Goal: Information Seeking & Learning: Learn about a topic

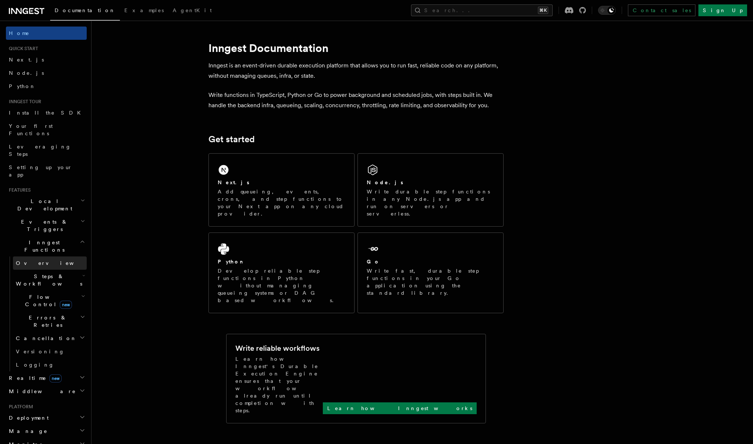
click at [39, 257] on link "Overview" at bounding box center [50, 263] width 74 height 13
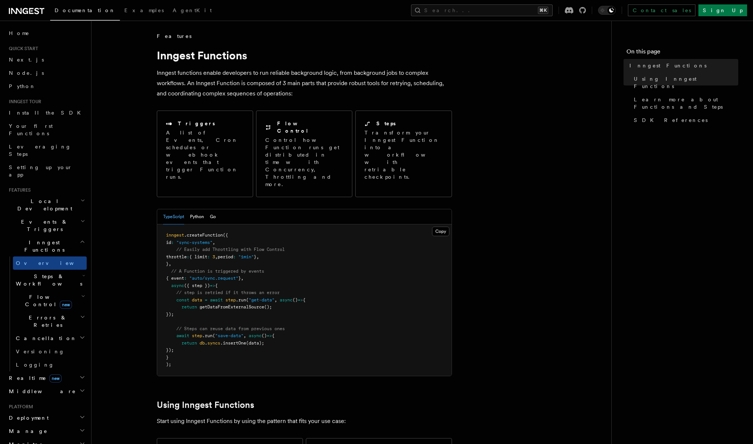
click at [38, 273] on span "Steps & Workflows" at bounding box center [47, 280] width 69 height 15
click at [37, 294] on span "Overview" at bounding box center [61, 297] width 76 height 6
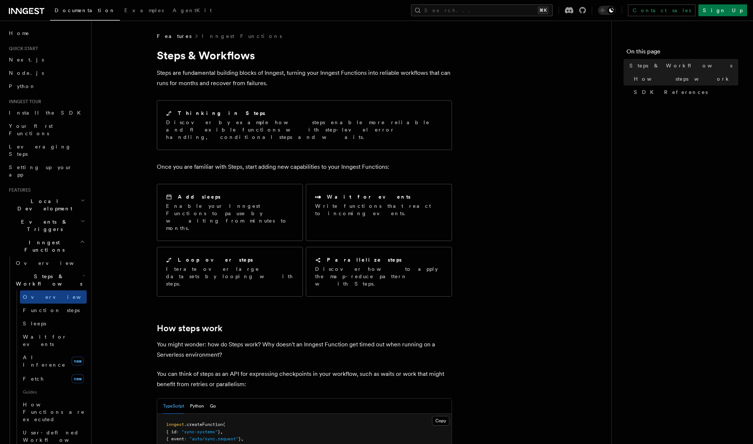
click at [604, 12] on icon "Toggle dark mode" at bounding box center [602, 10] width 4 height 4
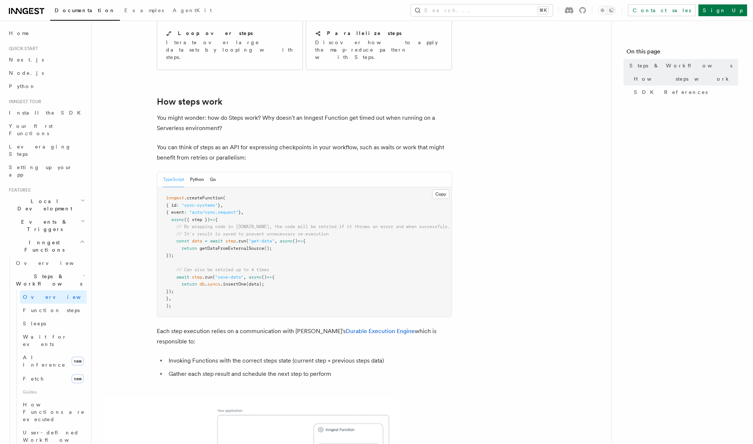
scroll to position [229, 0]
click at [58, 304] on link "Function steps" at bounding box center [53, 310] width 67 height 13
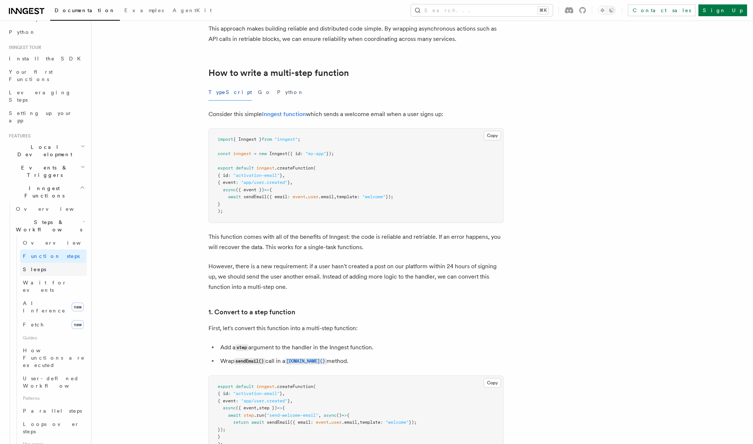
scroll to position [61, 0]
click at [37, 325] on span "Guides" at bounding box center [53, 331] width 67 height 12
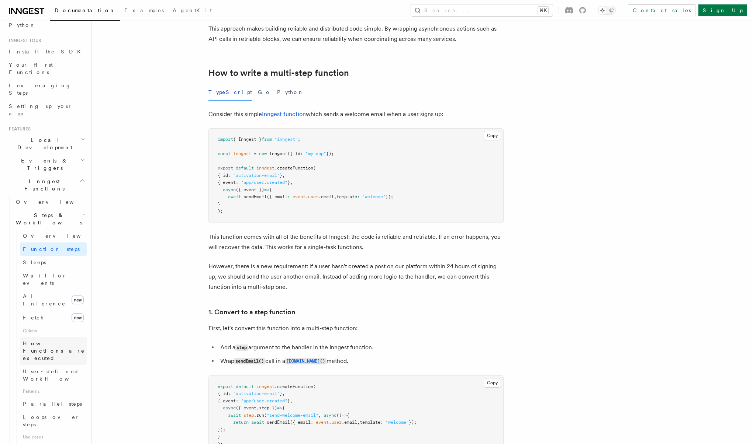
click at [39, 341] on span "How Functions are executed" at bounding box center [54, 351] width 62 height 21
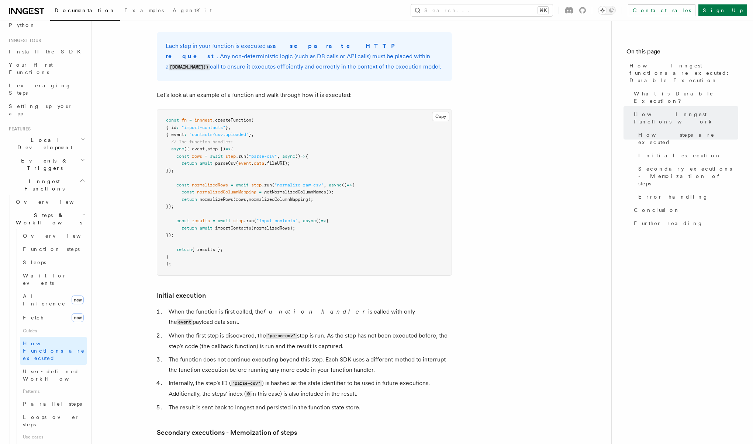
scroll to position [686, 0]
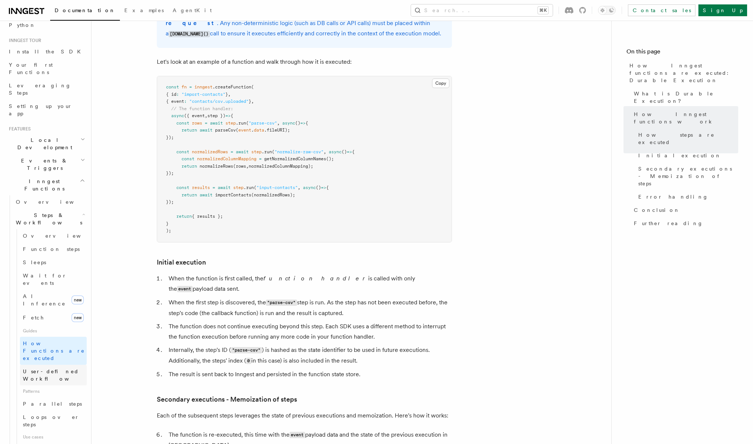
click at [41, 369] on span "User-defined Workflows" at bounding box center [56, 375] width 66 height 13
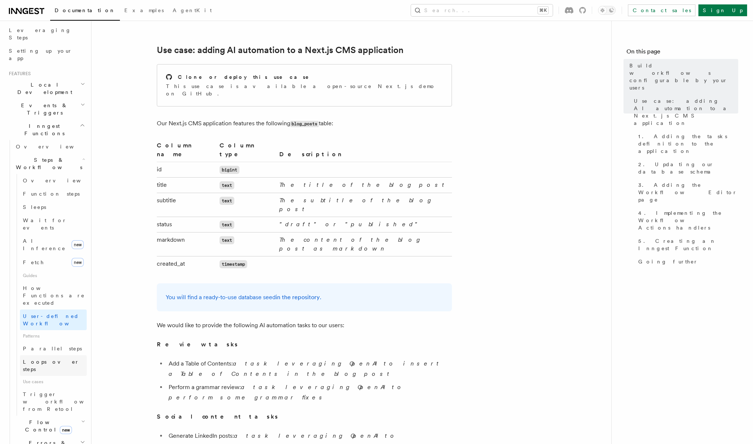
scroll to position [132, 0]
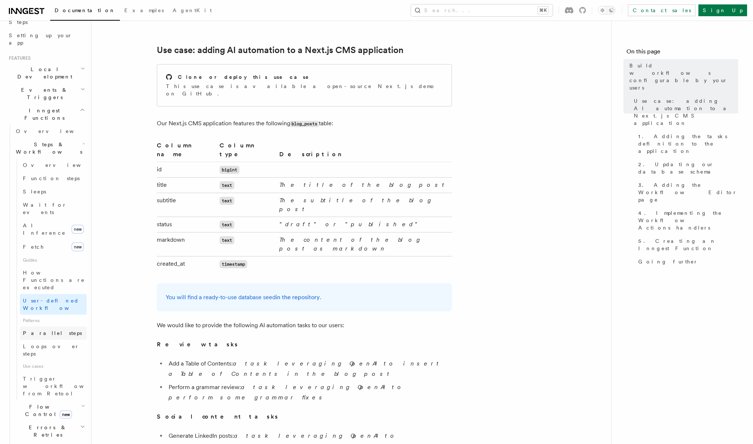
click at [42, 330] on span "Parallel steps" at bounding box center [52, 333] width 59 height 6
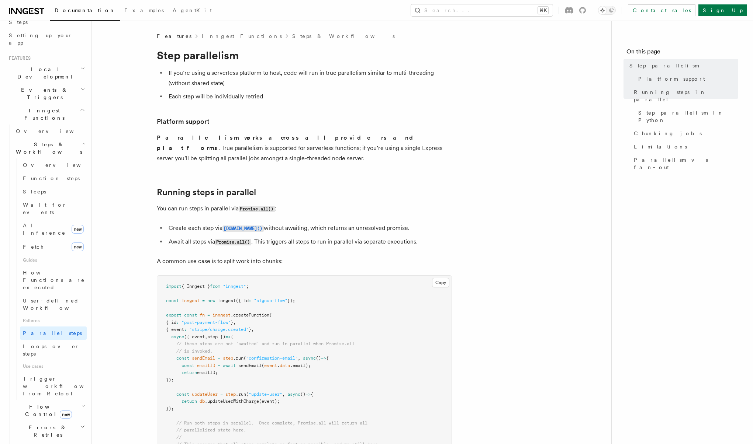
click at [38, 403] on span "Flow Control new" at bounding box center [47, 410] width 68 height 15
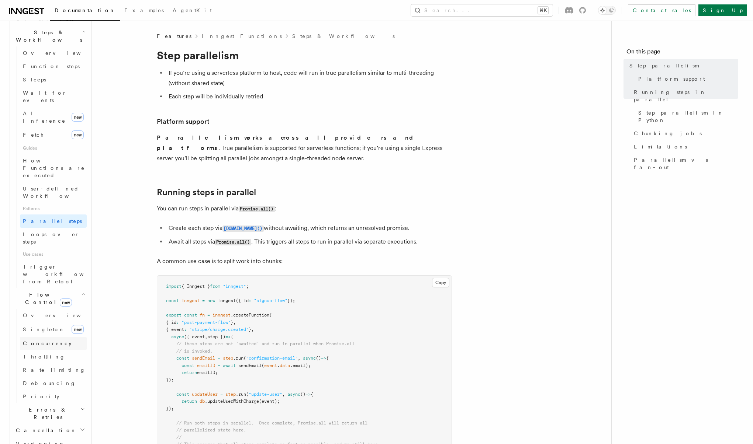
scroll to position [279, 0]
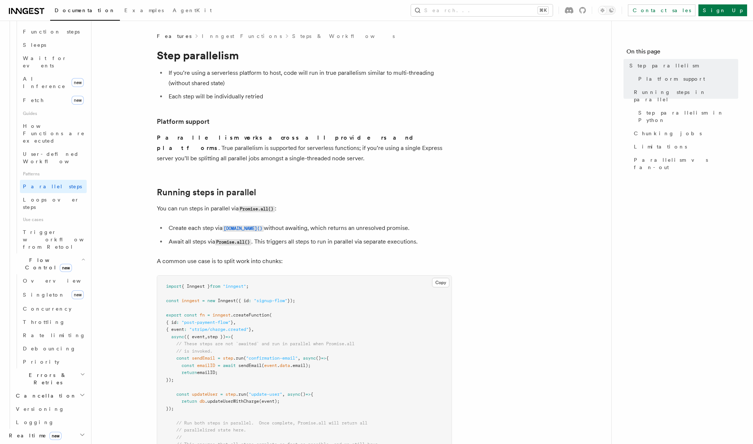
click at [24, 432] on span "Realtime new" at bounding box center [34, 435] width 56 height 7
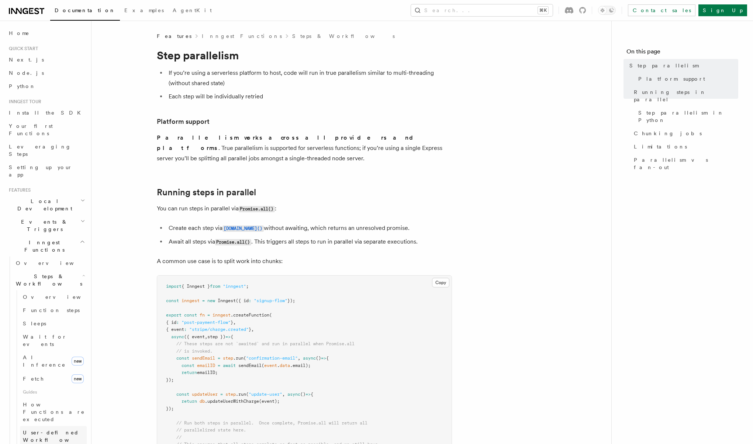
scroll to position [0, 0]
click at [65, 195] on h2 "Local Development" at bounding box center [46, 205] width 81 height 21
click at [37, 282] on h2 "Events & Triggers" at bounding box center [46, 292] width 81 height 21
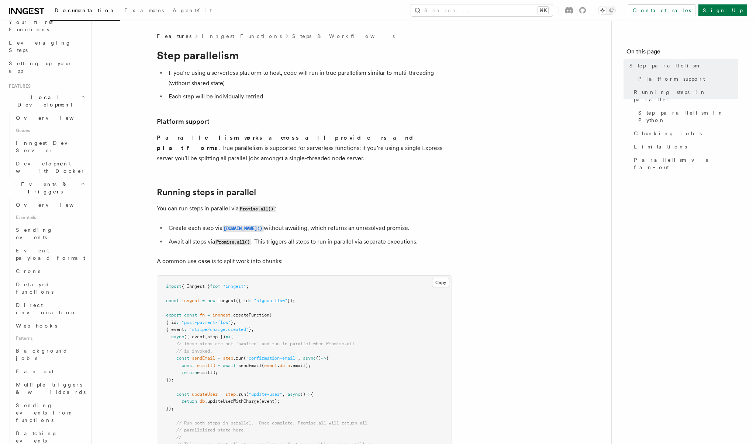
scroll to position [111, 0]
click at [30, 195] on span "Overview" at bounding box center [54, 198] width 76 height 6
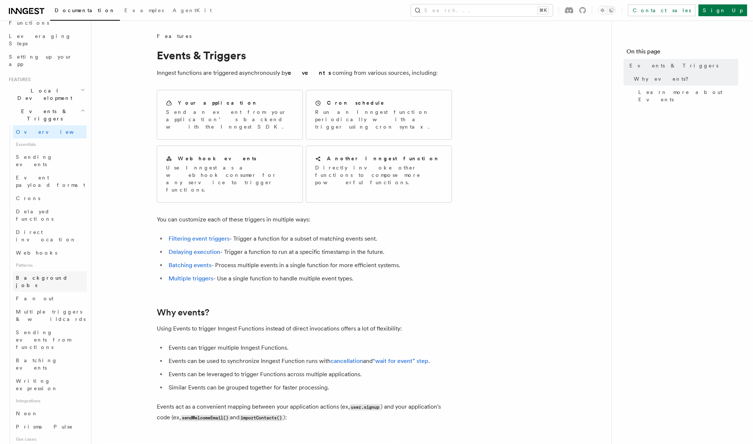
click at [43, 275] on span "Background jobs" at bounding box center [42, 281] width 52 height 13
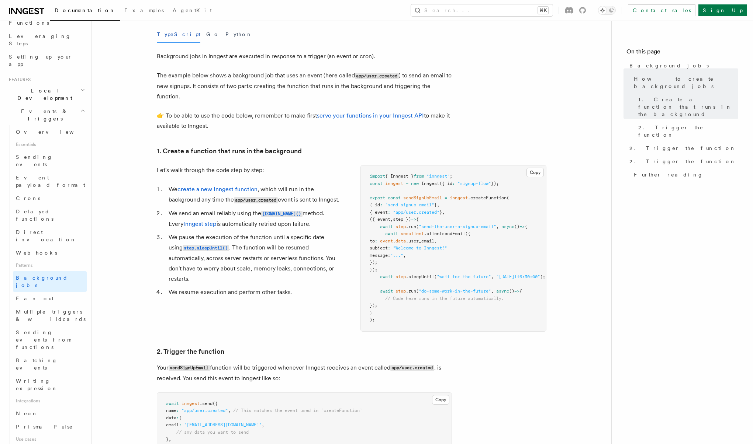
scroll to position [159, 0]
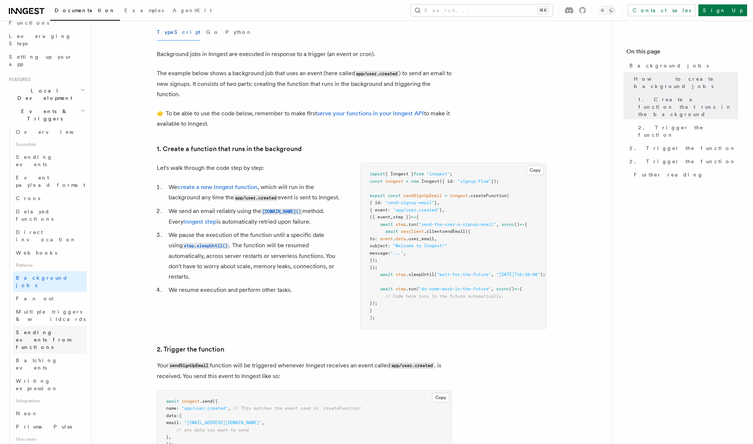
click at [43, 329] on span "Sending events from functions" at bounding box center [51, 340] width 71 height 22
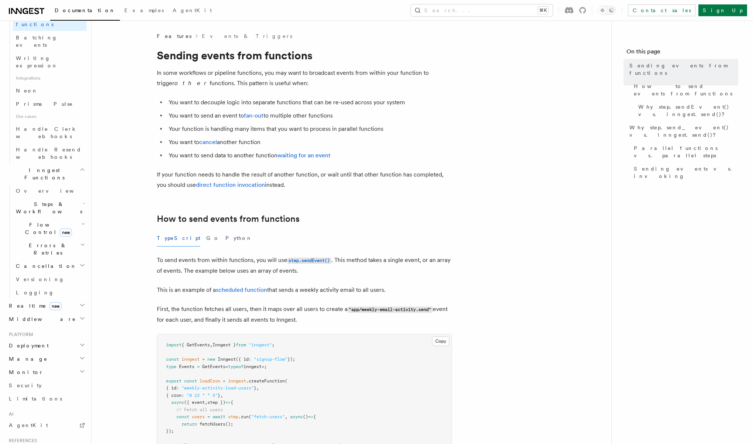
scroll to position [433, 0]
click at [173, 9] on span "AgentKit" at bounding box center [192, 10] width 39 height 6
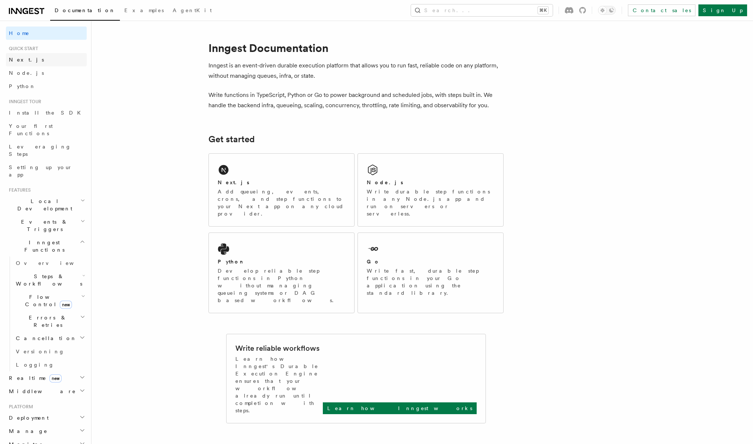
click at [21, 60] on span "Next.js" at bounding box center [26, 60] width 35 height 6
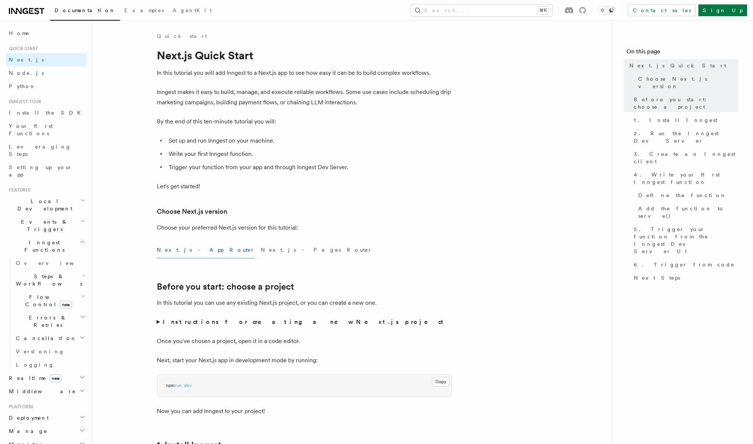
click at [614, 10] on icon "Toggle dark mode" at bounding box center [611, 10] width 6 height 6
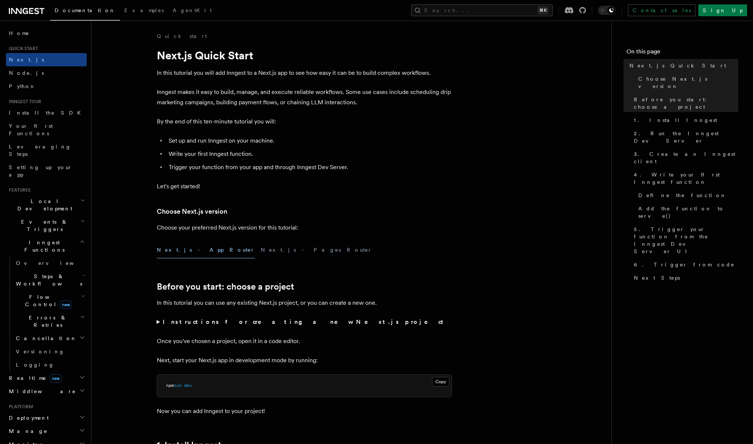
click at [257, 151] on li "Write your first Inngest function." at bounding box center [308, 154] width 285 height 10
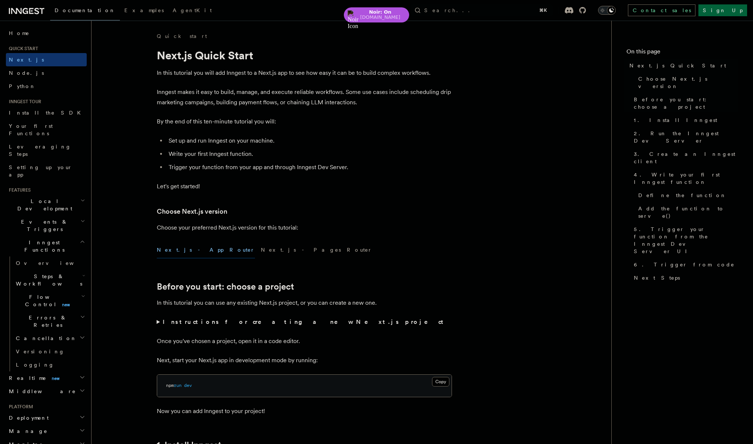
click at [358, 166] on li "Trigger your function from your app and through Inngest Dev Server." at bounding box center [308, 167] width 285 height 10
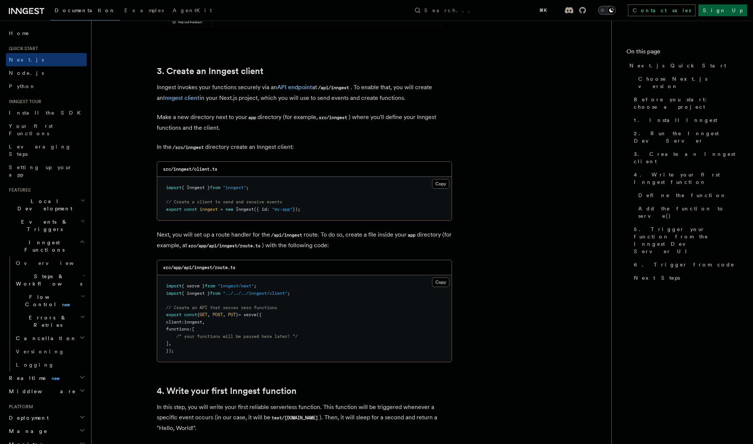
scroll to position [952, 0]
